Goal: Information Seeking & Learning: Learn about a topic

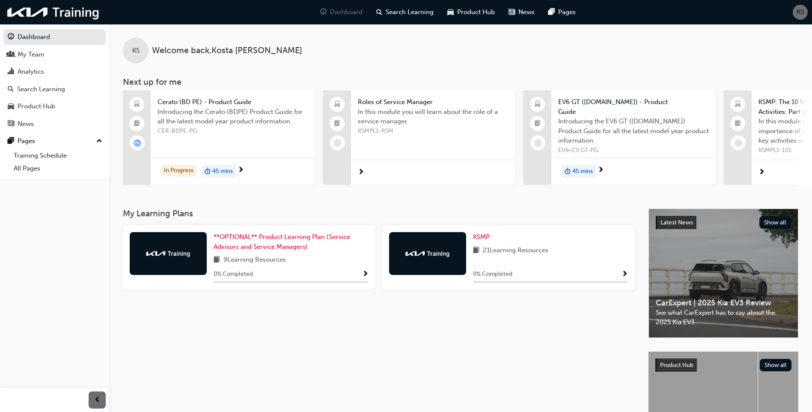
click at [360, 169] on span "next-icon" at bounding box center [361, 173] width 6 height 8
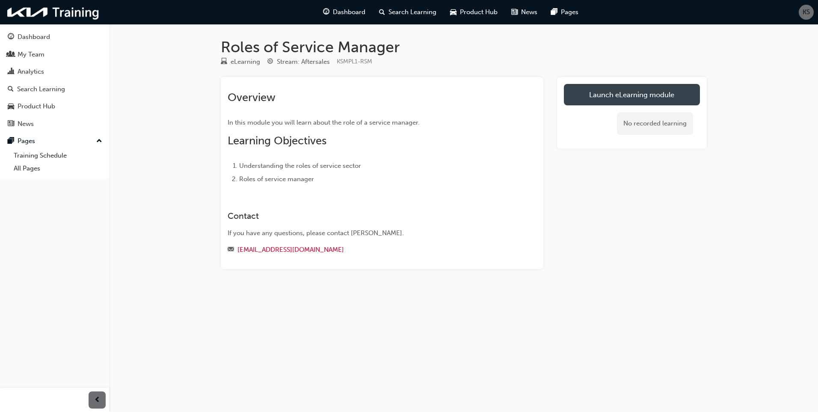
click at [636, 94] on link "Launch eLearning module" at bounding box center [632, 94] width 136 height 21
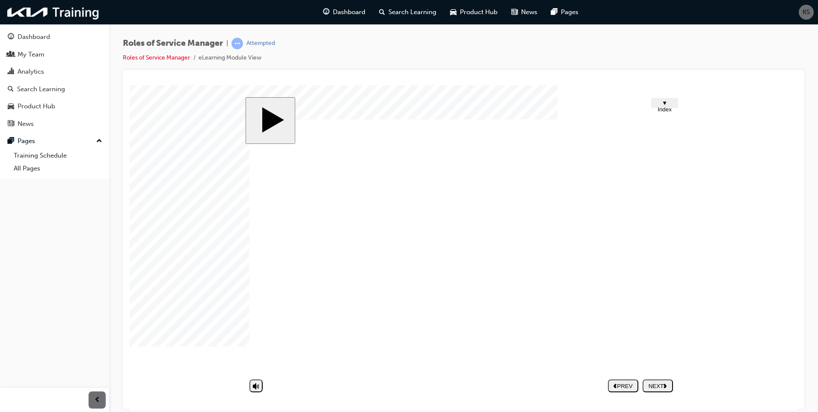
click at [657, 384] on nav "PREV NEXT SUBMIT" at bounding box center [640, 385] width 65 height 20
click at [255, 356] on polygon "volume" at bounding box center [254, 353] width 4 height 6
click at [255, 356] on icon "volume" at bounding box center [256, 352] width 6 height 9
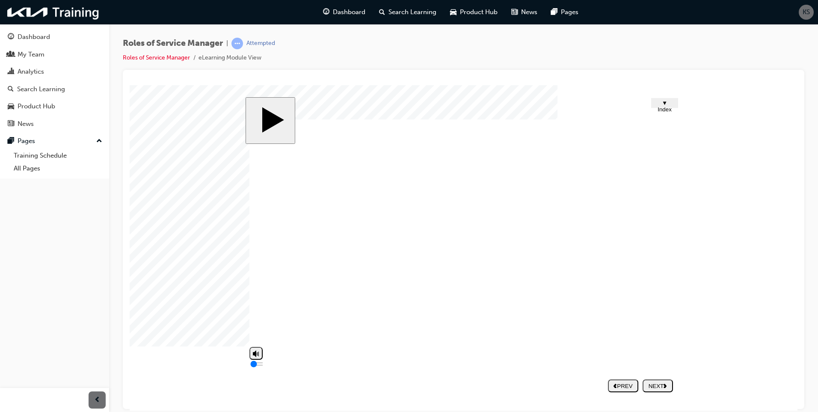
type input "8"
click at [656, 385] on div "NEXT" at bounding box center [658, 385] width 24 height 6
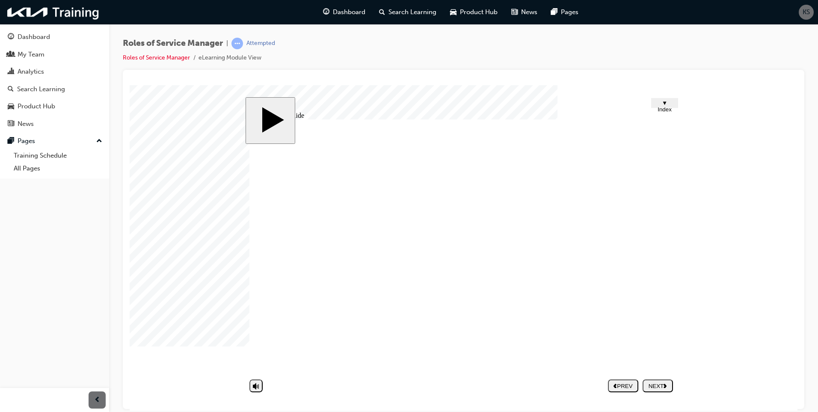
click at [621, 384] on div "PREV" at bounding box center [623, 385] width 24 height 6
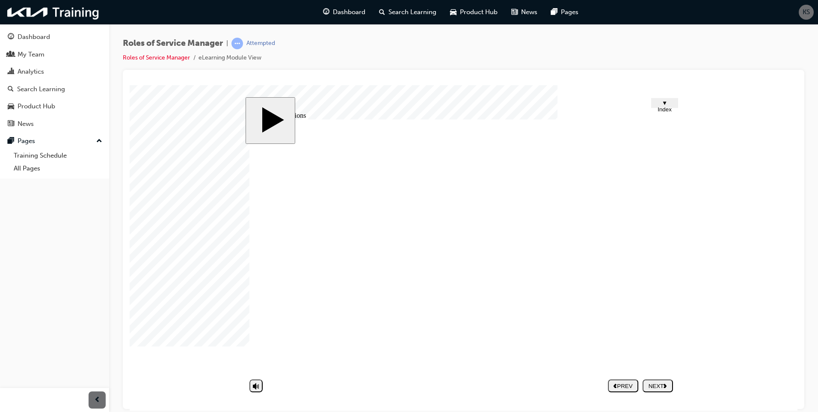
click at [661, 384] on div "NEXT" at bounding box center [658, 385] width 24 height 6
click at [656, 386] on div "NEXT" at bounding box center [658, 385] width 24 height 6
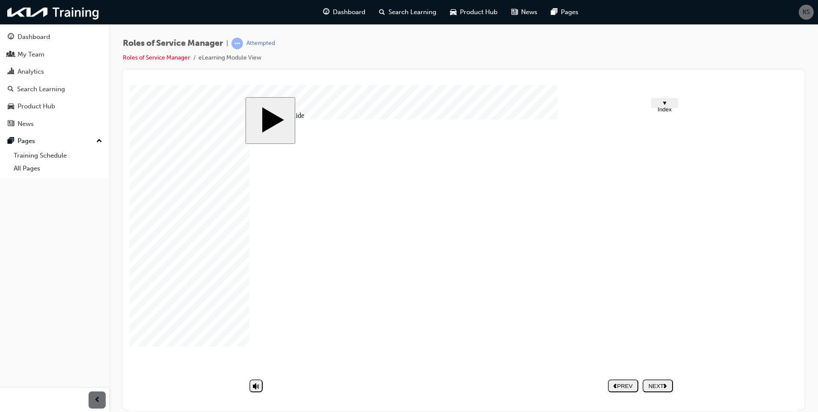
click at [662, 383] on div "NEXT" at bounding box center [658, 385] width 24 height 6
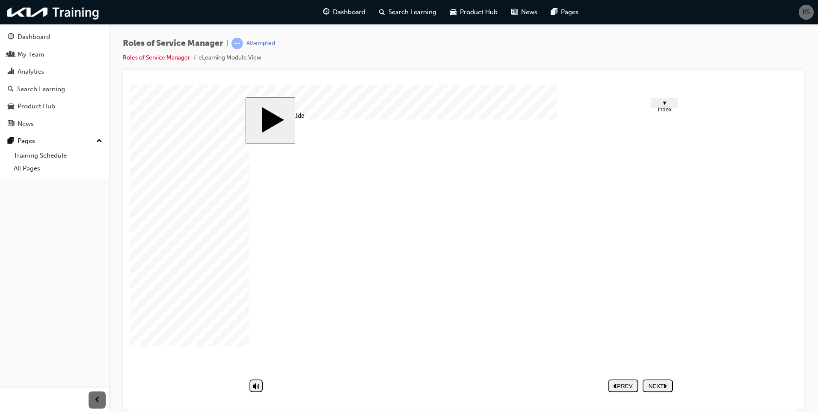
type input "c"
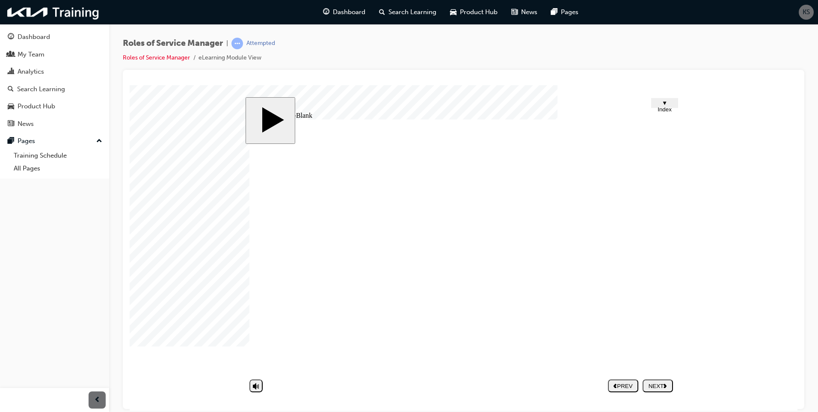
type input "cu"
type input "cus"
type input "cust"
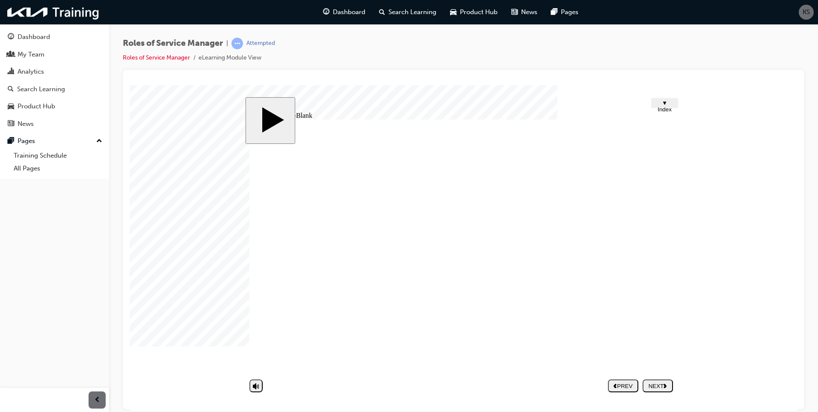
type input "cust"
type input "custo"
type input "custom"
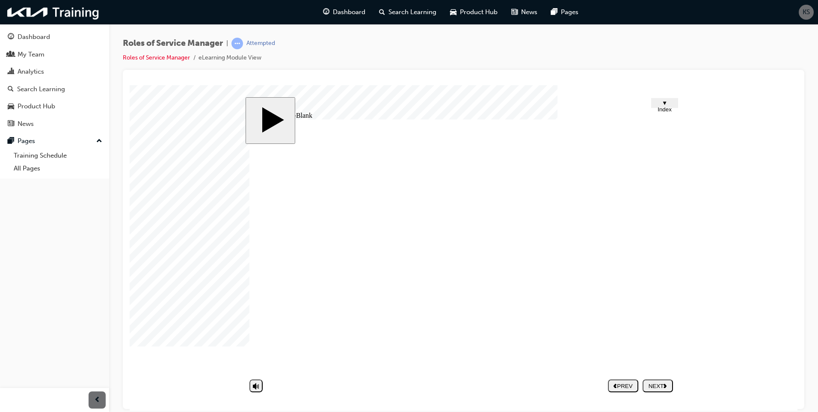
type input "custome"
type input "customer"
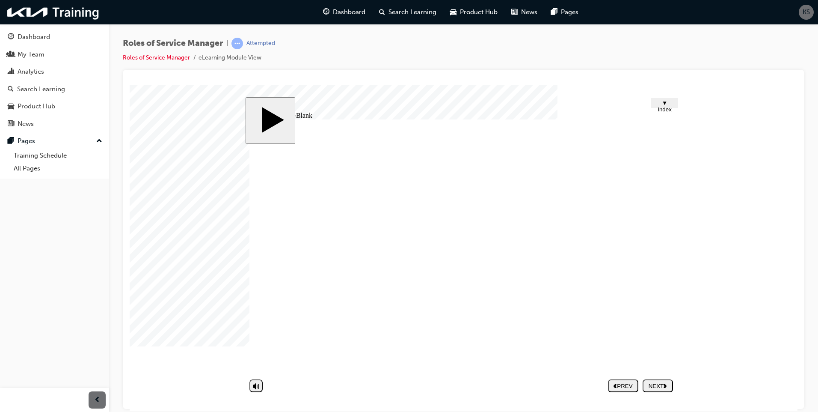
type input "customer"
type input "customer s"
type input "customer sa"
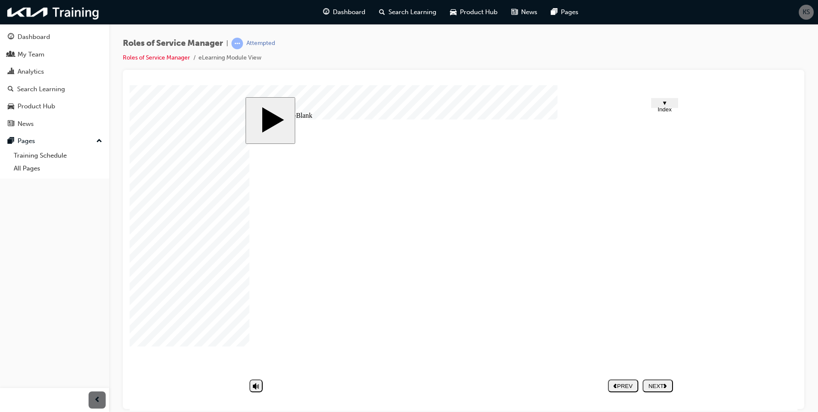
type input "customer sat"
type input "customer sati"
type input "customer satis"
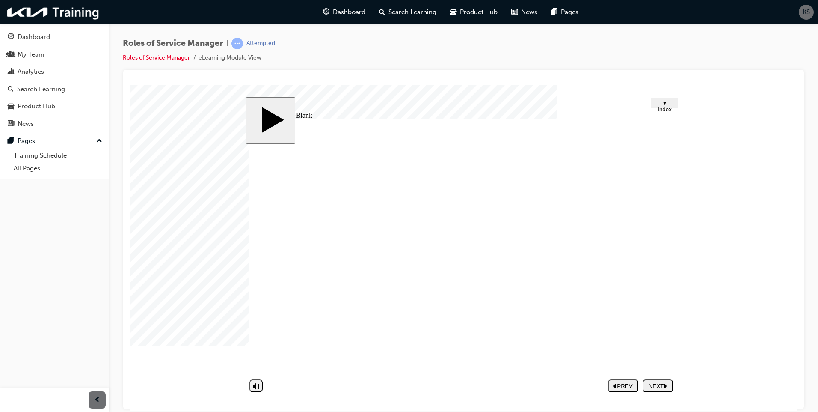
type input "customer satis"
type input "customer satisf"
type input "customer satisfa"
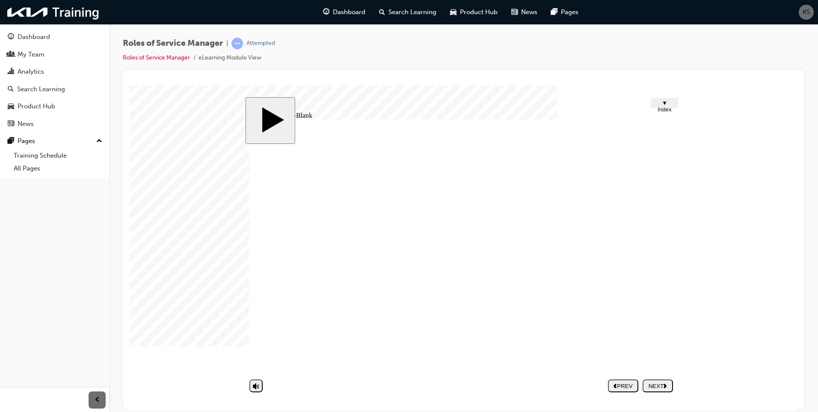
type input "customer satisfac"
type input "customer satisfact"
type input "customer satisfacti"
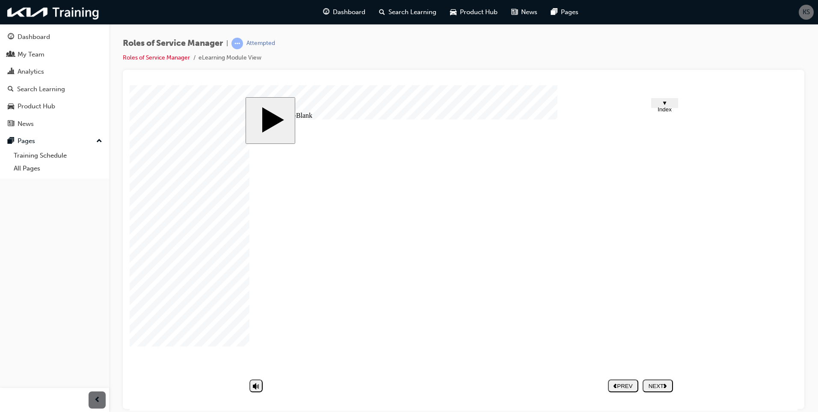
type input "customer satisfacti"
type input "customer satisfactio"
type input "customer satisfaction"
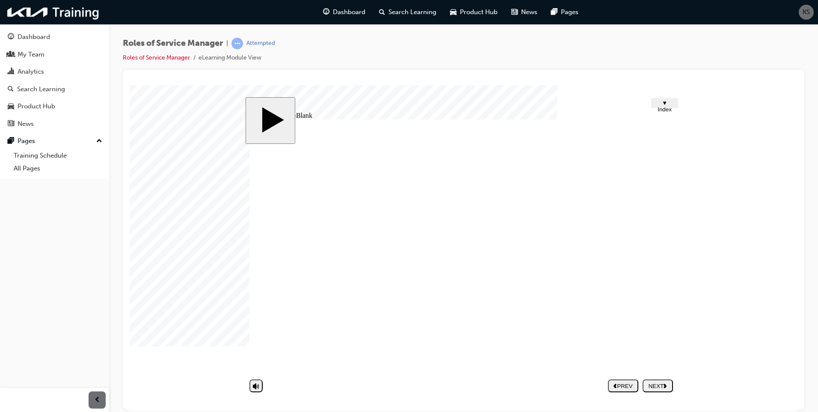
type input "customer satisfaction"
type input "s"
type input "sa"
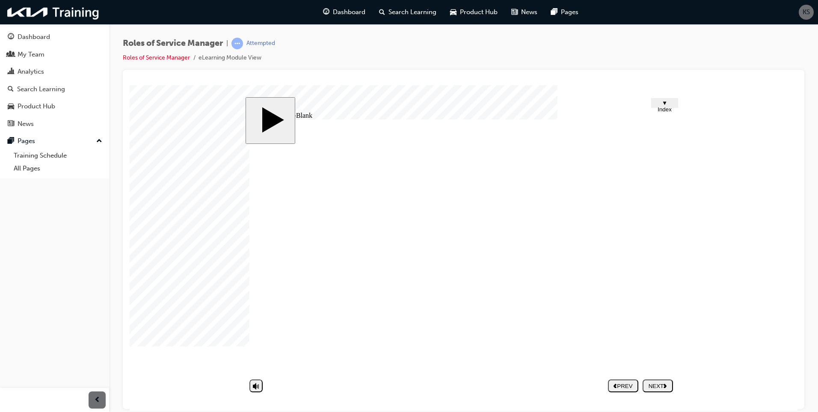
type input "sa"
type input "[PERSON_NAME]"
type input "sale"
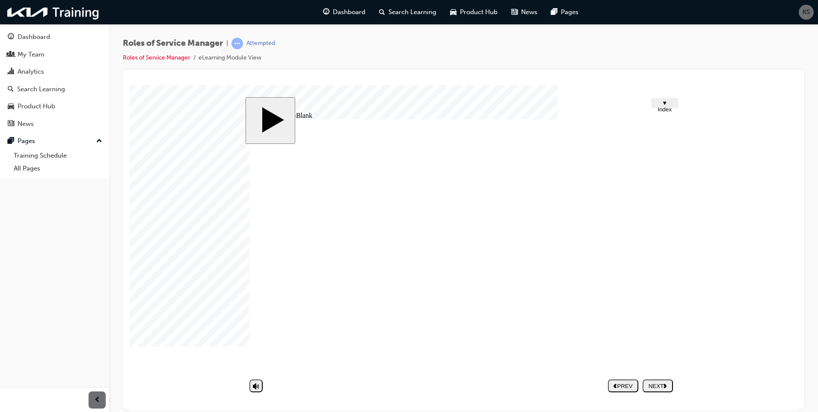
type input "sales"
type input "customer satisfaction"
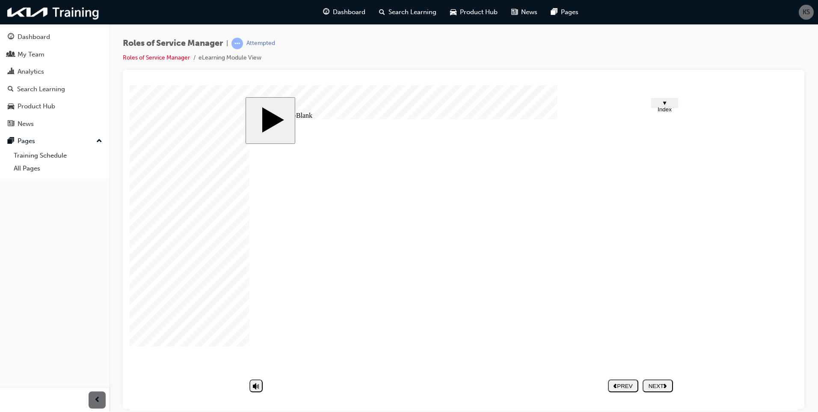
type input "sales"
type input "customer satisfaction"
type input "sales"
click at [628, 382] on div "PREV" at bounding box center [623, 385] width 24 height 6
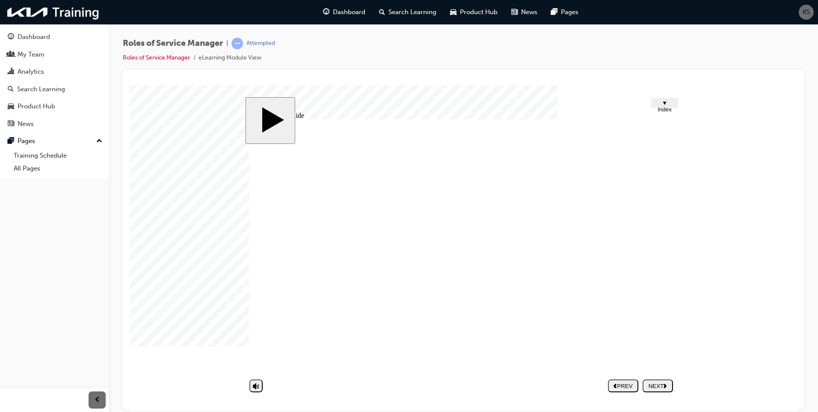
click at [663, 103] on span "▼ Index" at bounding box center [665, 105] width 14 height 13
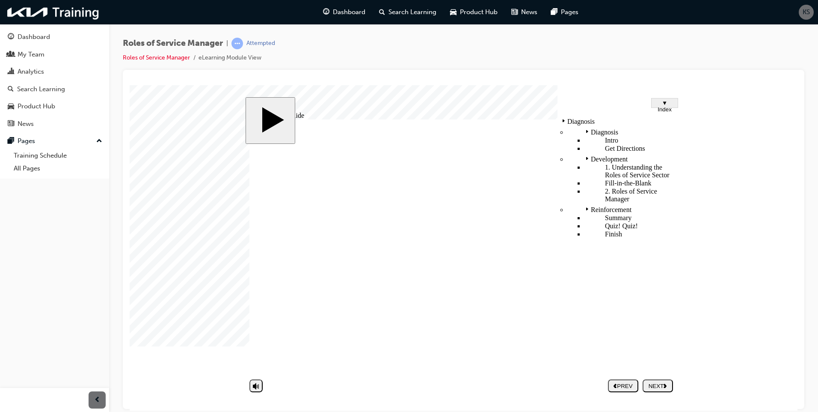
click at [663, 103] on span "▼ Index" at bounding box center [665, 105] width 14 height 13
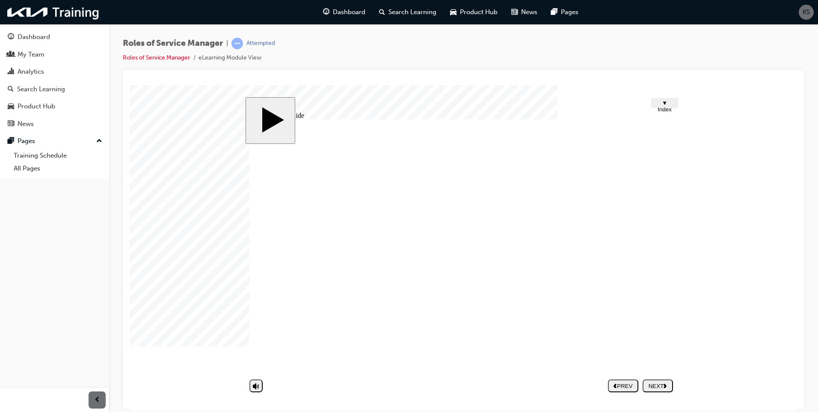
type input "customer satisfaction"
type input "sales"
type input "customer satisfactio"
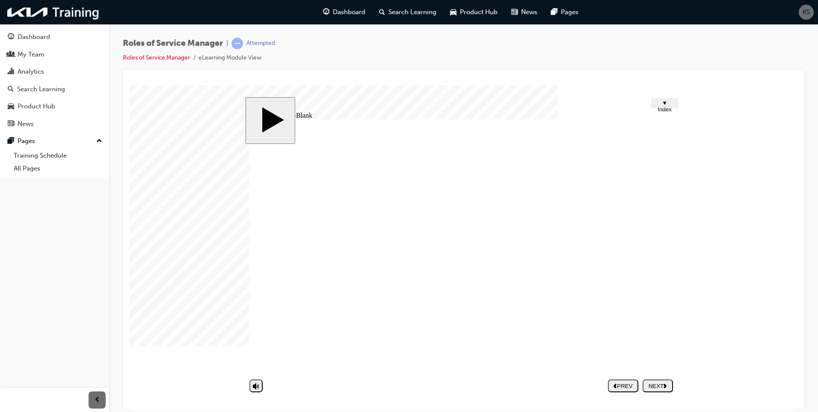
type input "customer satisfactio"
type input "customer satisfacti"
type input "customer satisfact"
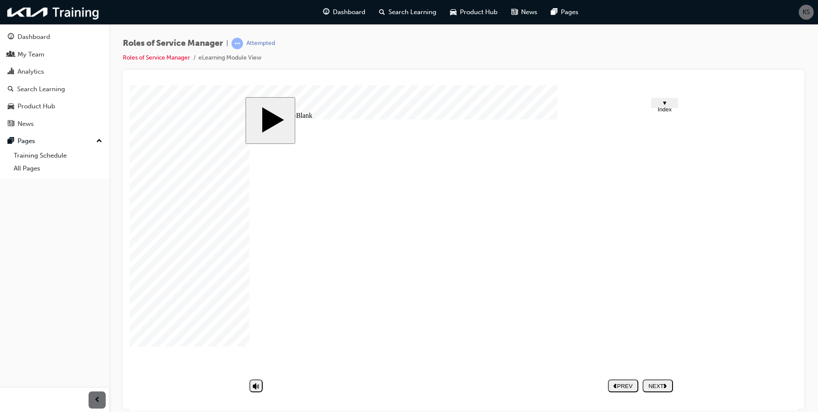
type input "customer satisfac"
type input "customer satisfa"
type input "customer satisf"
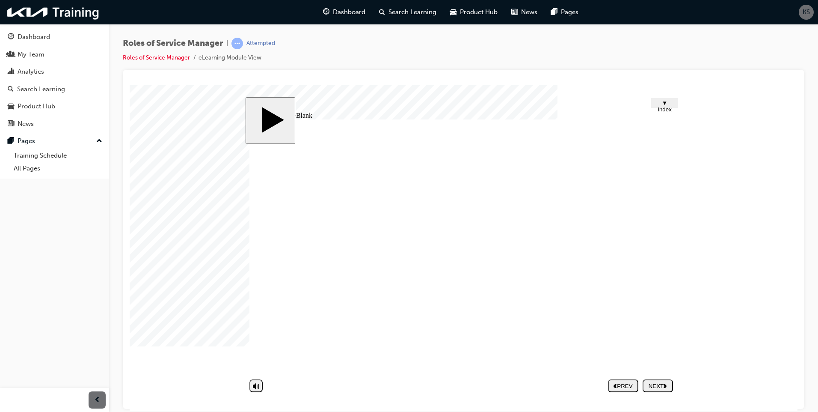
type input "customer satisf"
type input "customer satis"
type input "customer sati"
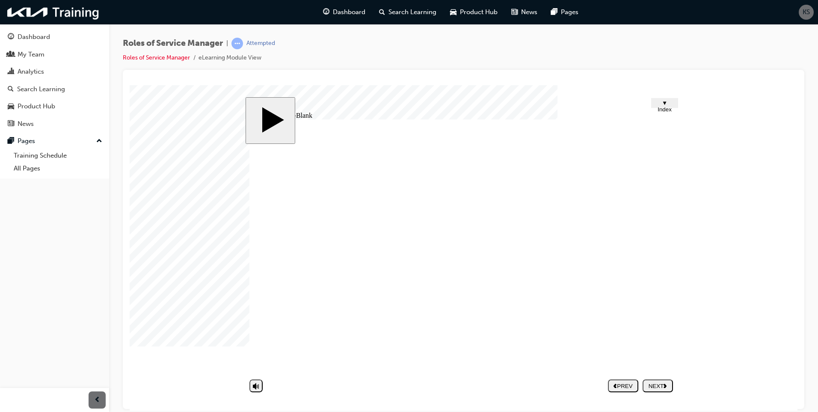
type input "customer sat"
type input "customer sa"
type input "customer s"
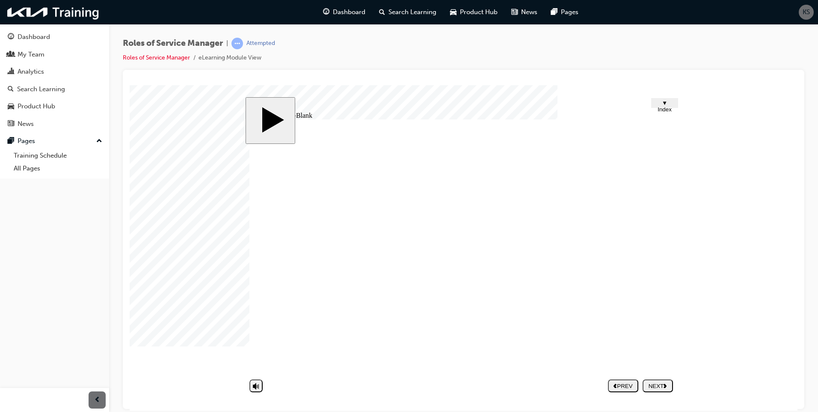
type input "customer s"
type input "custome"
type input "custom"
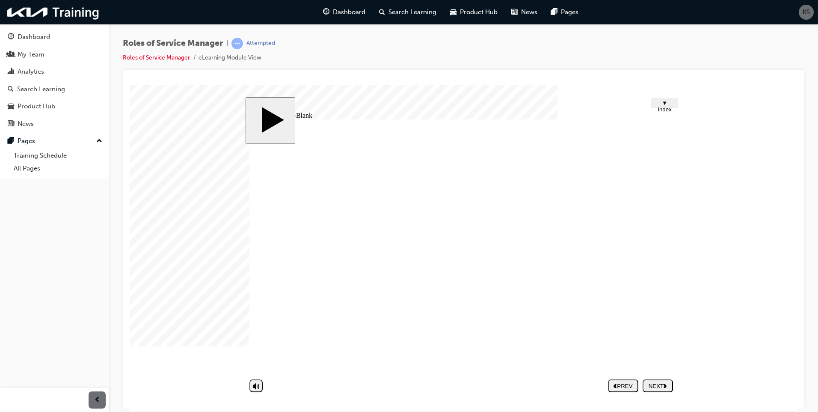
type input "custo"
type input "cust"
type input "cus"
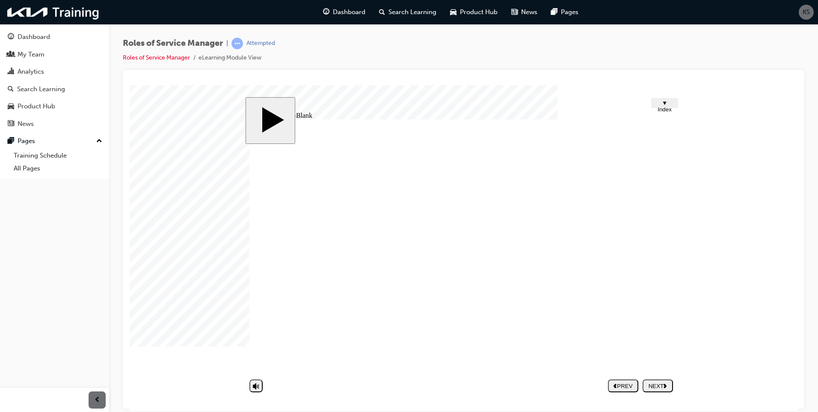
type input "cus"
type input "cu"
type input "c"
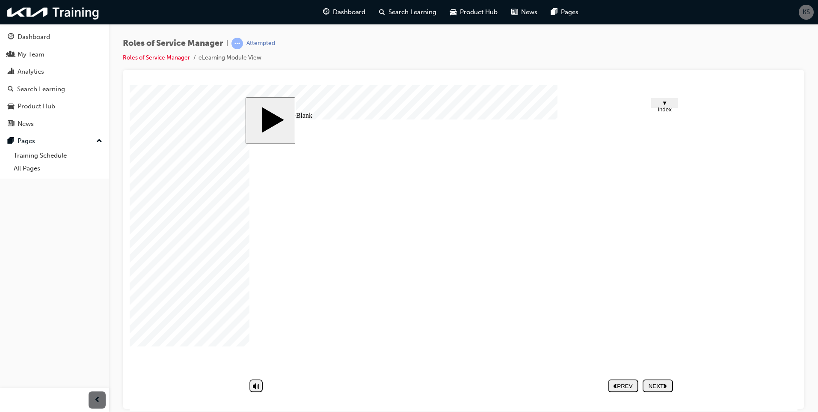
type input "sale"
type input "[PERSON_NAME]"
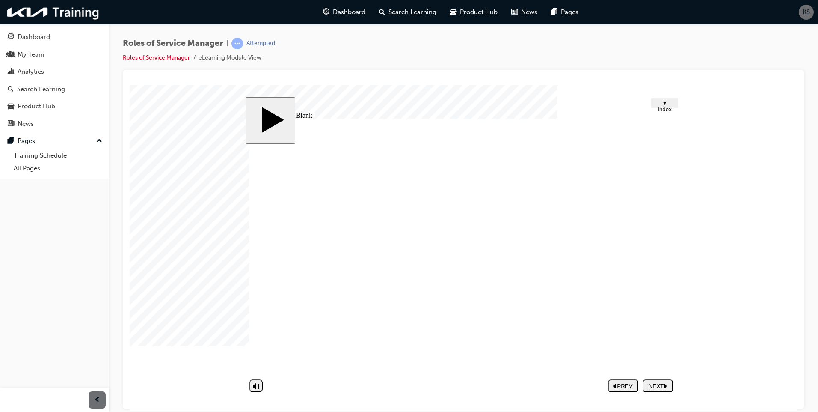
type input "sa"
type input "s"
click at [622, 382] on div "PREV" at bounding box center [623, 385] width 24 height 6
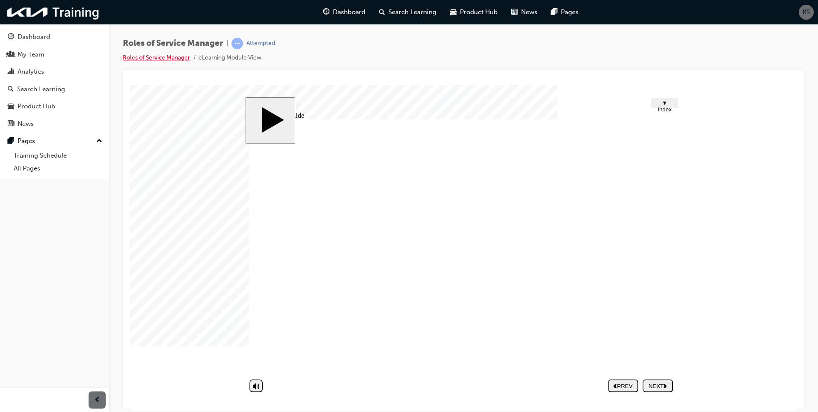
click at [166, 54] on link "Roles of Service Manager" at bounding box center [156, 57] width 67 height 7
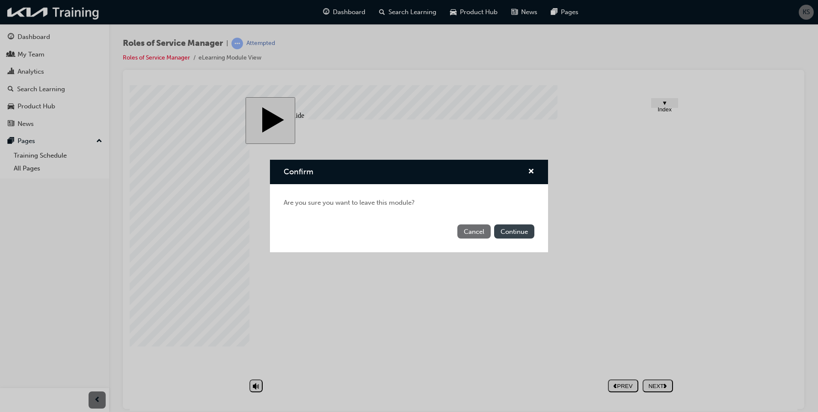
click at [512, 233] on button "Continue" at bounding box center [514, 231] width 40 height 14
